Goal: Task Accomplishment & Management: Use online tool/utility

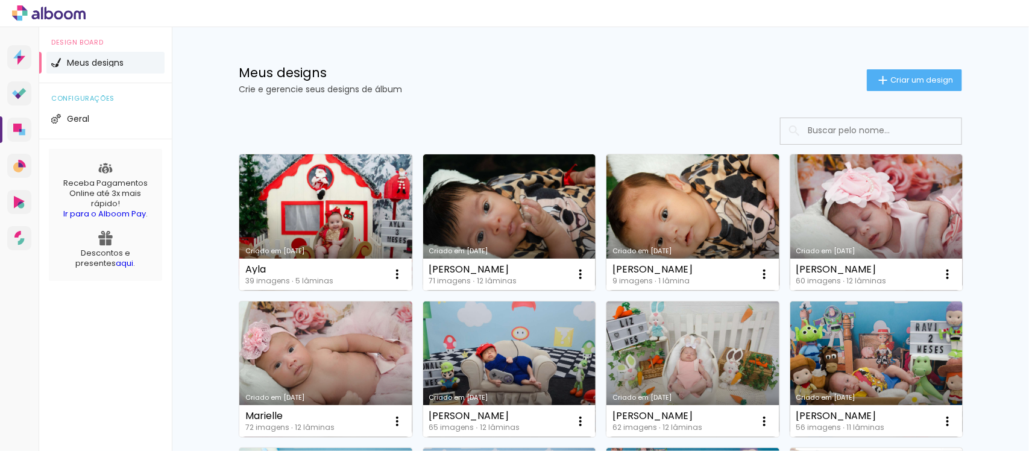
click at [326, 215] on link "Criado em [DATE]" at bounding box center [325, 222] width 173 height 136
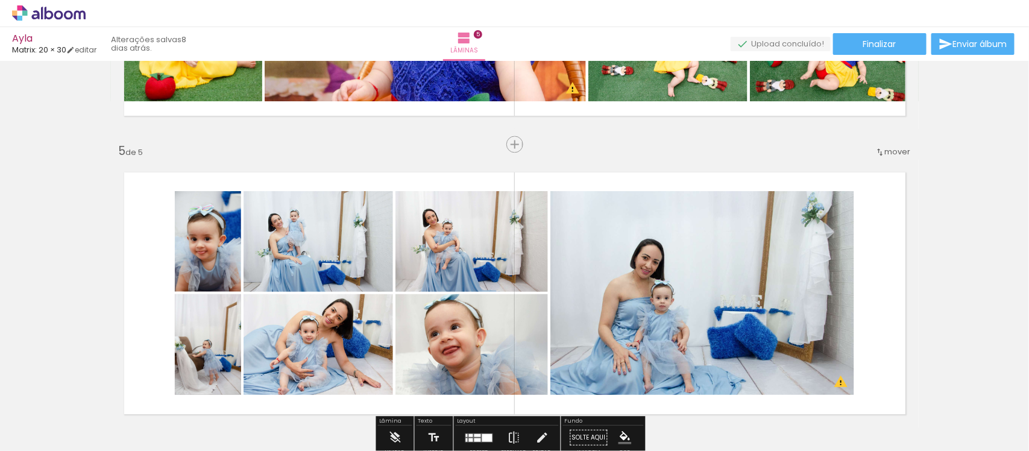
scroll to position [1523, 0]
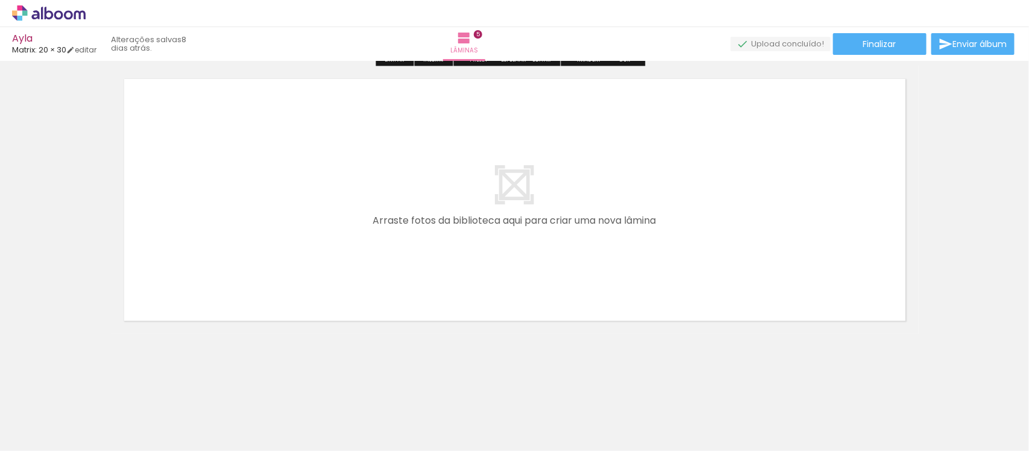
click at [34, 423] on div "Biblioteca 39 fotos Todas as fotos Não utilizadas Adicionar Fotos" at bounding box center [37, 414] width 75 height 60
click at [34, 432] on span "Adicionar Fotos" at bounding box center [43, 434] width 36 height 13
click at [0, 0] on input "file" at bounding box center [0, 0] width 0 height 0
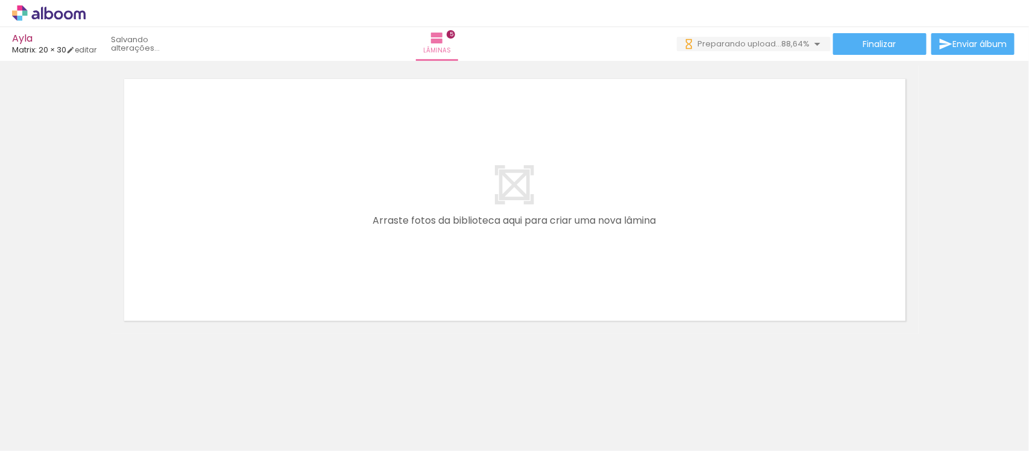
scroll to position [0, 2044]
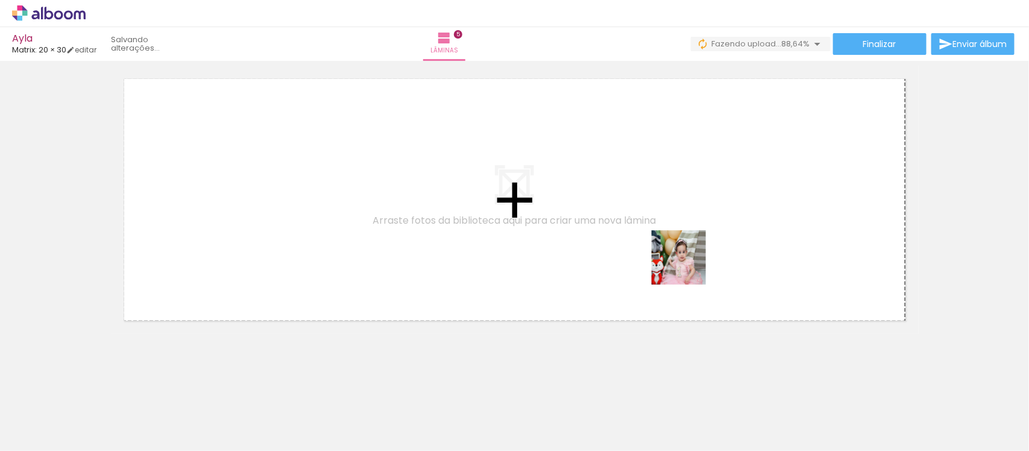
drag, startPoint x: 709, startPoint y: 417, endPoint x: 820, endPoint y: 420, distance: 111.6
click at [683, 248] on quentale-workspace at bounding box center [514, 225] width 1029 height 451
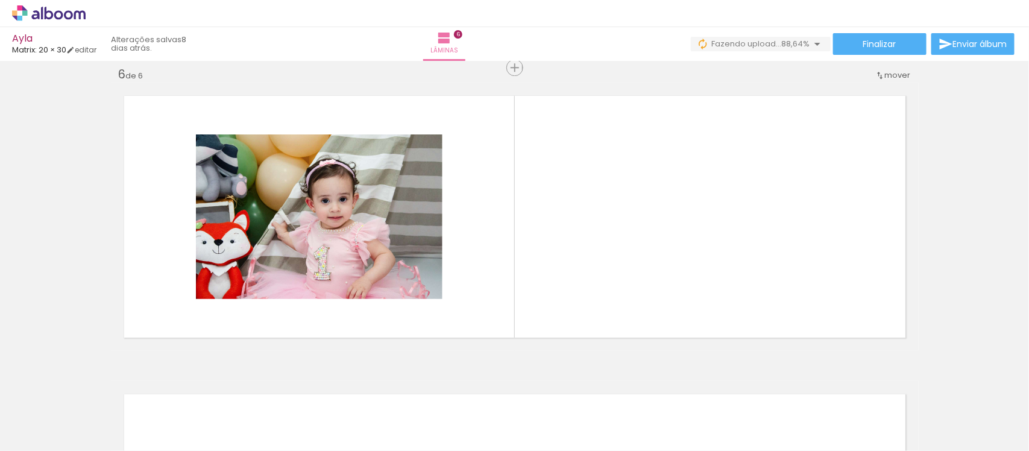
scroll to position [1503, 0]
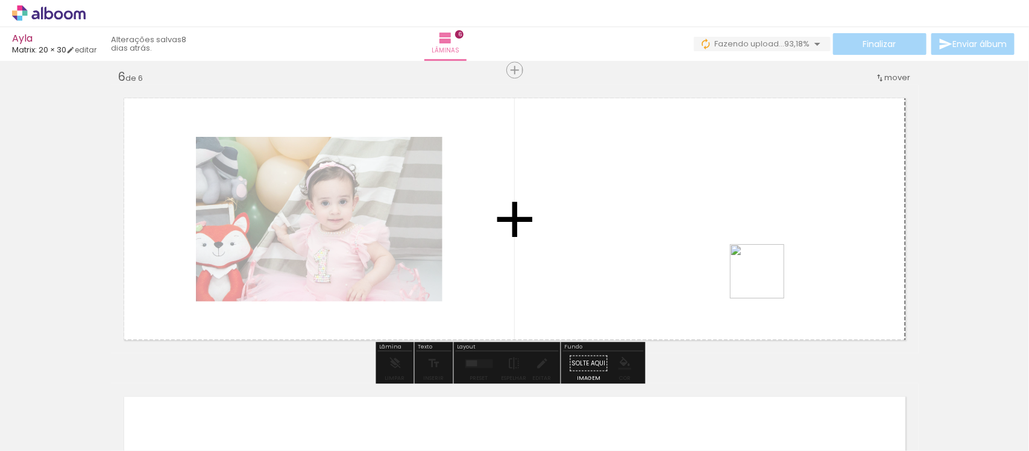
drag, startPoint x: 771, startPoint y: 403, endPoint x: 756, endPoint y: 253, distance: 150.3
click at [756, 253] on quentale-workspace at bounding box center [514, 225] width 1029 height 451
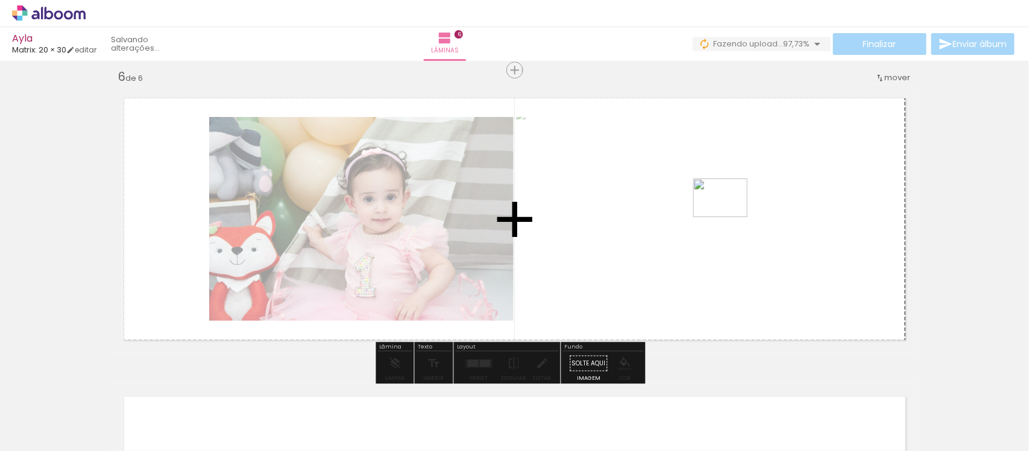
drag, startPoint x: 867, startPoint y: 417, endPoint x: 730, endPoint y: 215, distance: 244.5
click at [730, 215] on quentale-workspace at bounding box center [514, 225] width 1029 height 451
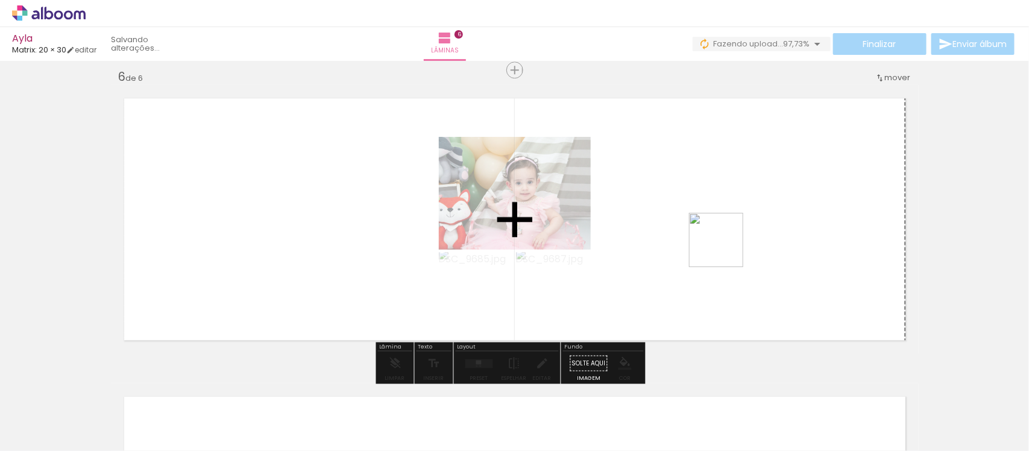
drag, startPoint x: 905, startPoint y: 404, endPoint x: 710, endPoint y: 236, distance: 257.0
click at [710, 236] on quentale-workspace at bounding box center [514, 225] width 1029 height 451
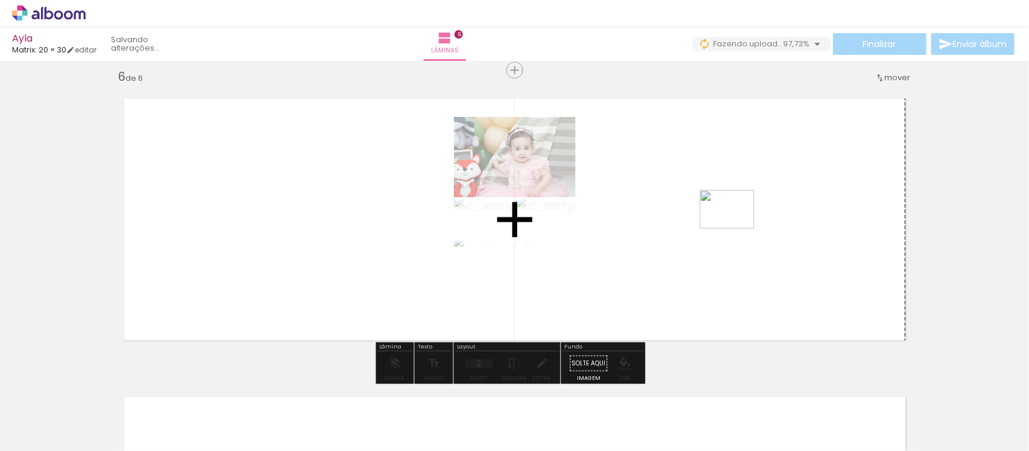
drag, startPoint x: 984, startPoint y: 412, endPoint x: 681, endPoint y: 236, distance: 349.4
click at [731, 224] on quentale-workspace at bounding box center [514, 225] width 1029 height 451
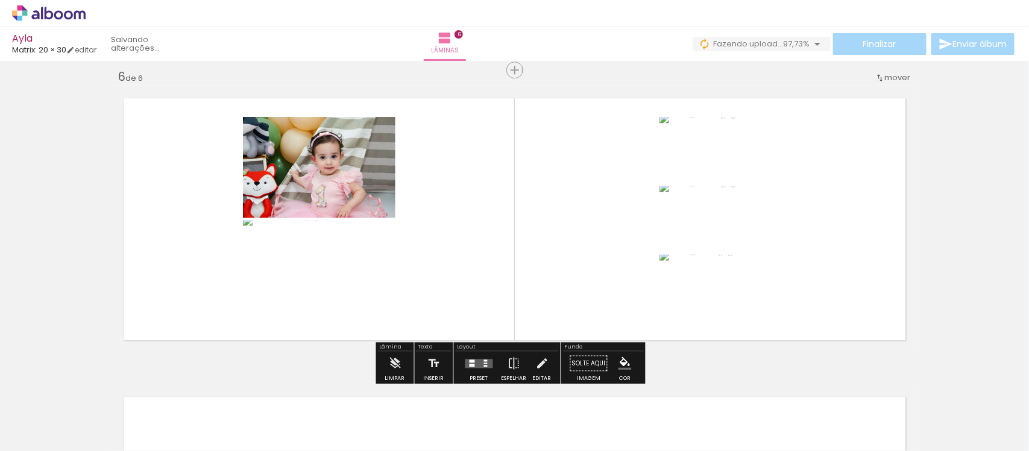
click at [487, 366] on quentale-layouter at bounding box center [480, 363] width 28 height 9
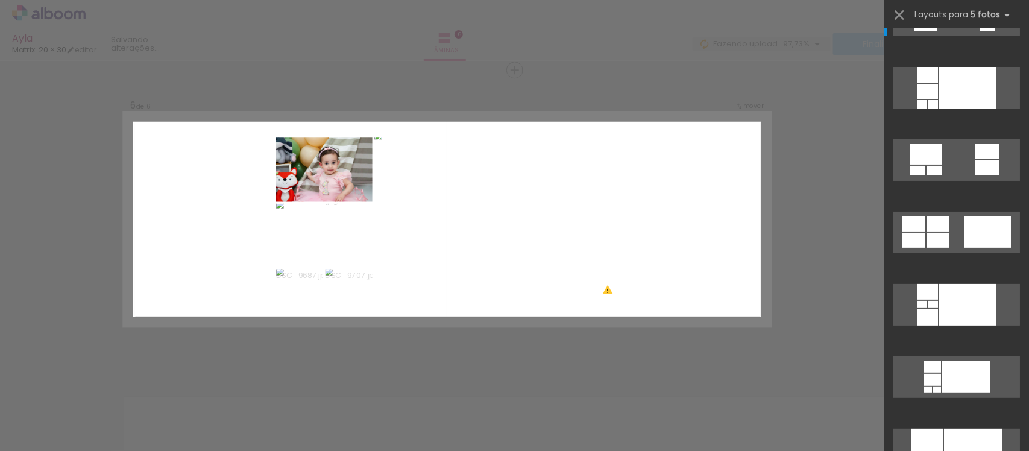
scroll to position [0, 0]
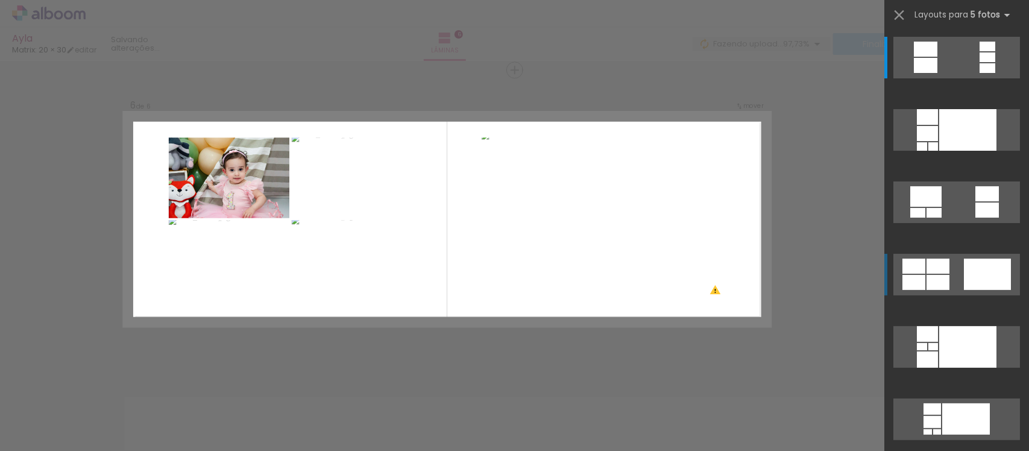
click at [941, 261] on div at bounding box center [938, 266] width 23 height 15
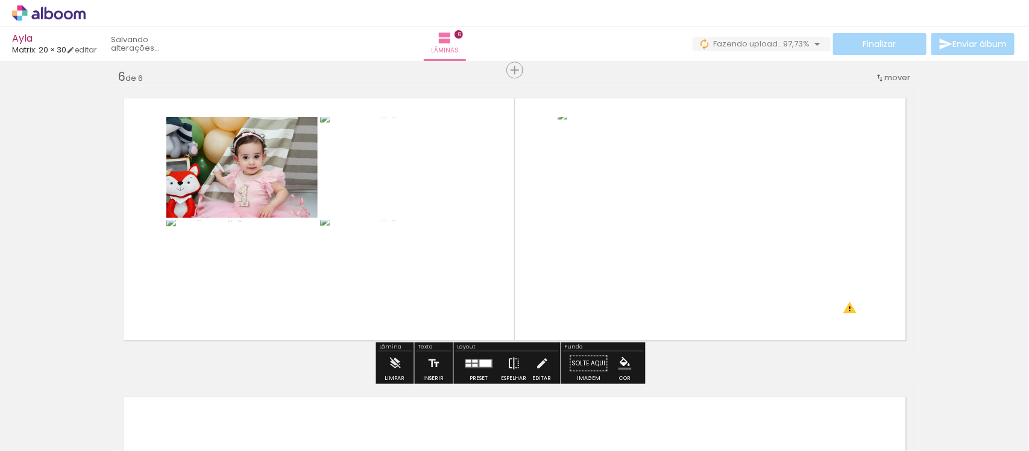
click at [519, 366] on paper-button "Espelhar" at bounding box center [514, 366] width 31 height 31
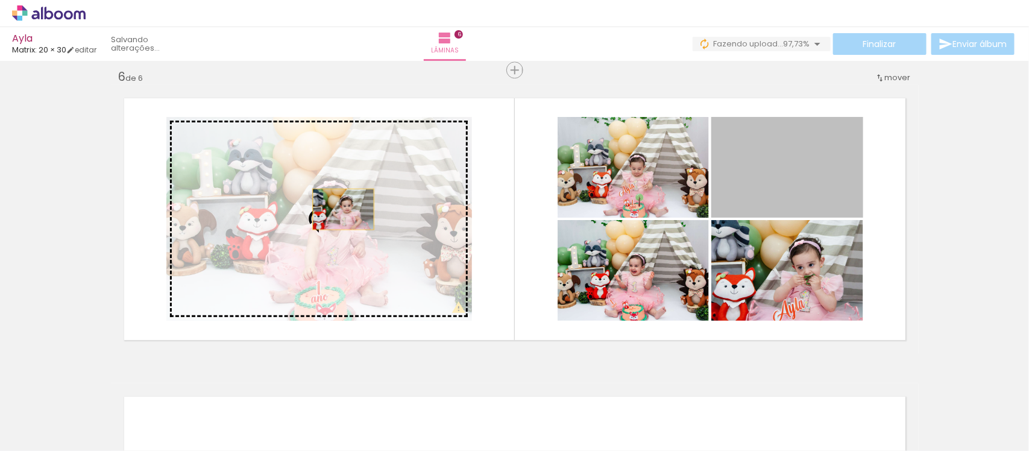
drag, startPoint x: 758, startPoint y: 183, endPoint x: 338, endPoint y: 209, distance: 421.1
click at [0, 0] on slot at bounding box center [0, 0] width 0 height 0
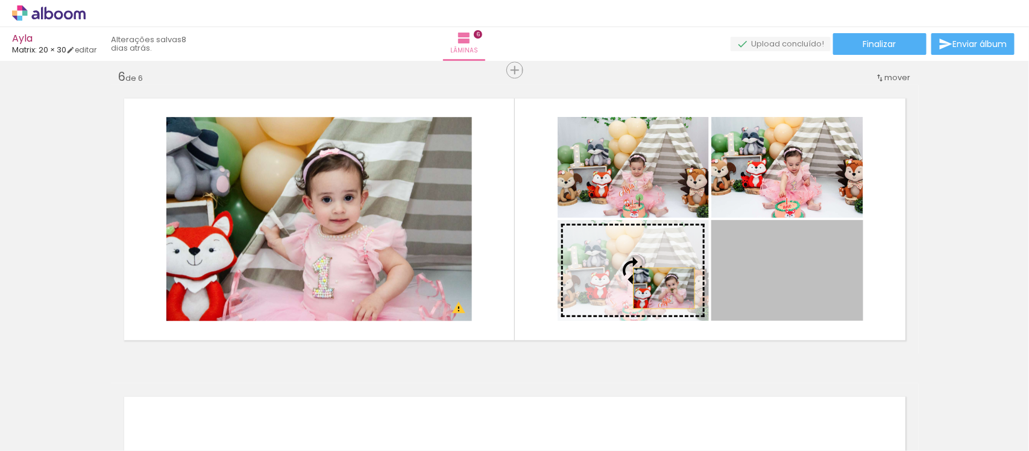
drag, startPoint x: 776, startPoint y: 293, endPoint x: 659, endPoint y: 288, distance: 117.1
click at [0, 0] on slot at bounding box center [0, 0] width 0 height 0
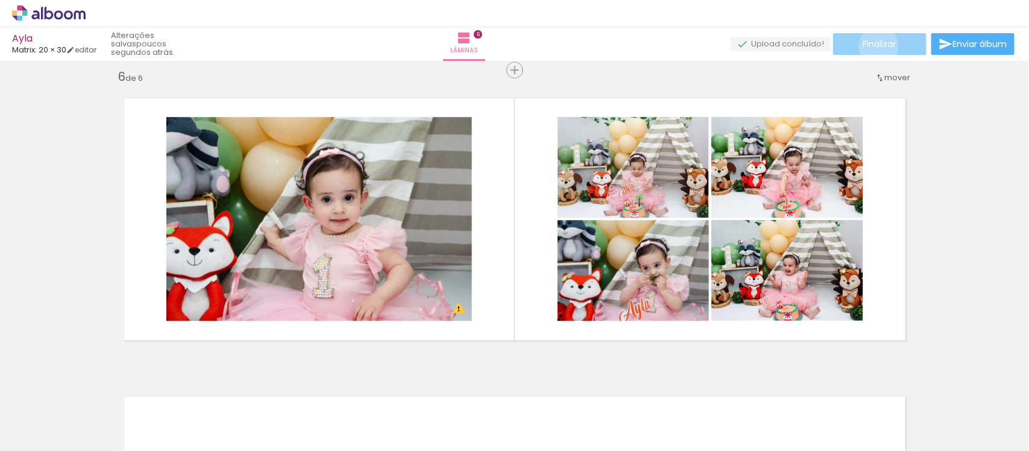
click at [875, 46] on span "Finalizar" at bounding box center [880, 44] width 33 height 8
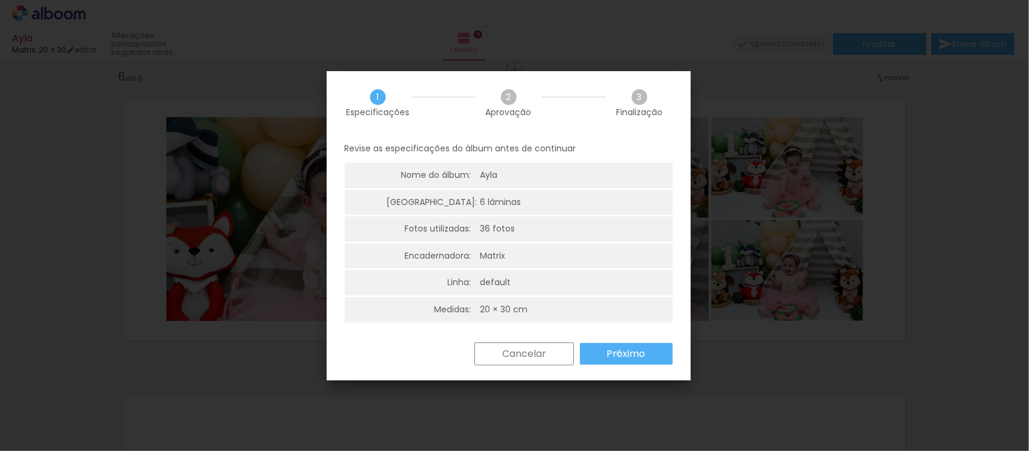
click at [0, 0] on slot "Próximo" at bounding box center [0, 0] width 0 height 0
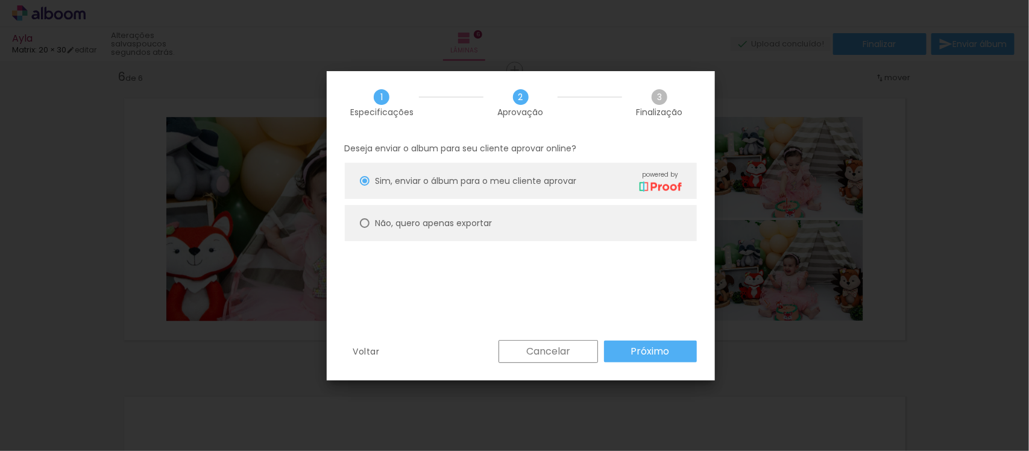
click at [369, 222] on div at bounding box center [365, 223] width 10 height 10
type paper-radio-button "on"
click at [614, 351] on paper-button "Próximo" at bounding box center [650, 352] width 93 height 22
type input "Alta, 300 DPI"
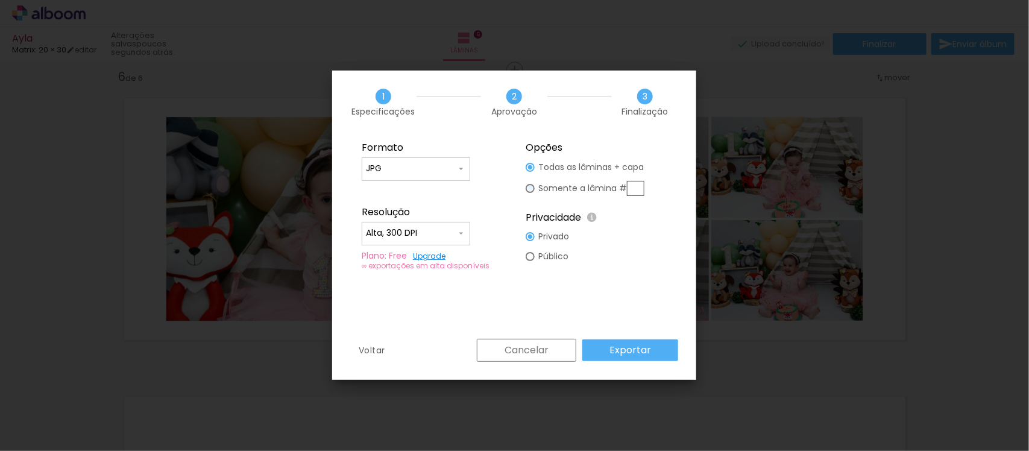
click at [531, 191] on div at bounding box center [530, 188] width 9 height 9
type paper-radio-button "on"
click at [634, 191] on input "text" at bounding box center [635, 188] width 17 height 15
type input "6"
click at [0, 0] on slot "Exportar" at bounding box center [0, 0] width 0 height 0
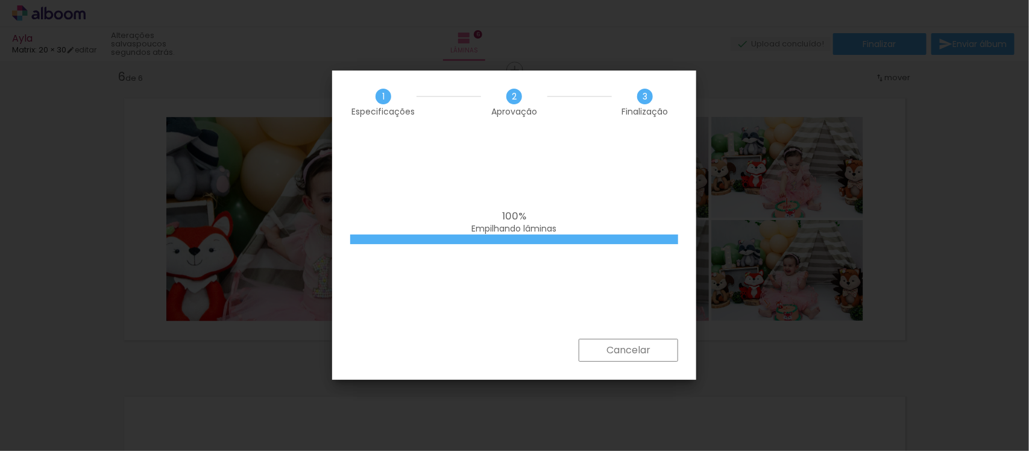
scroll to position [0, 2044]
click at [507, 167] on div "100% Empilhando lâminas" at bounding box center [514, 236] width 364 height 205
click at [593, 293] on div "100% Empilhando lâminas" at bounding box center [514, 236] width 364 height 205
click at [591, 30] on iron-overlay-backdrop at bounding box center [514, 225] width 1029 height 451
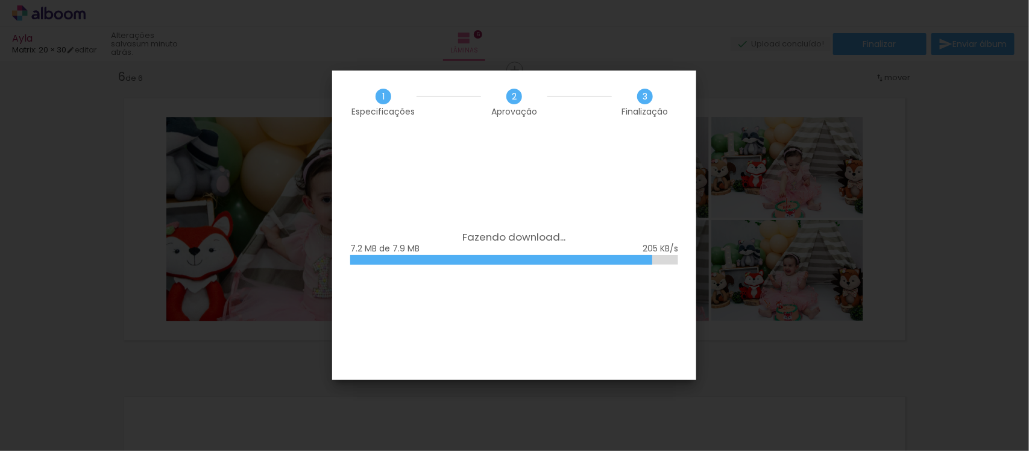
scroll to position [0, 2044]
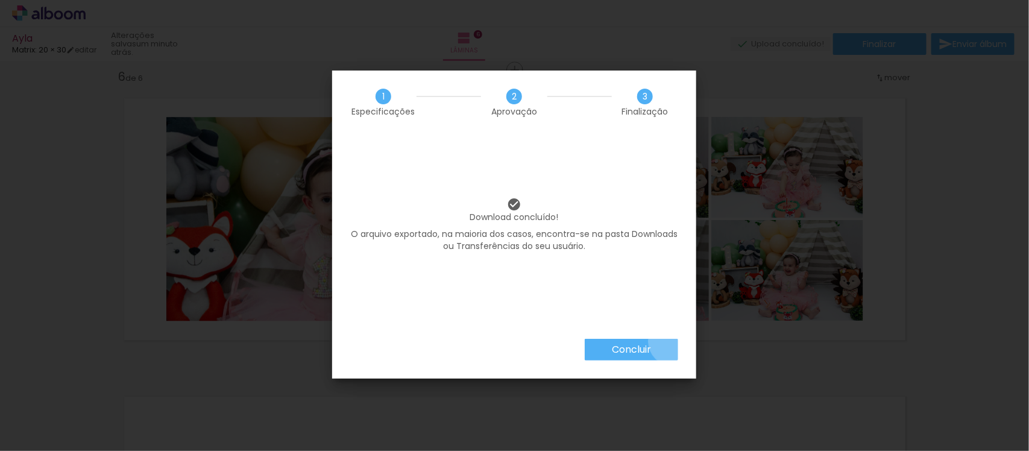
drag, startPoint x: 0, startPoint y: 0, endPoint x: 673, endPoint y: 341, distance: 754.6
click at [673, 341] on paper-button "Concluir" at bounding box center [631, 350] width 93 height 22
